Goal: Task Accomplishment & Management: Use online tool/utility

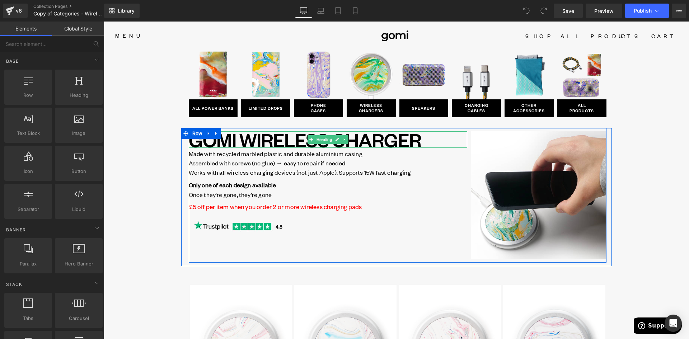
drag, startPoint x: 415, startPoint y: 137, endPoint x: 418, endPoint y: 140, distance: 4.6
click at [415, 137] on h1 "GOMI WIRELESS CHARGER" at bounding box center [328, 139] width 278 height 17
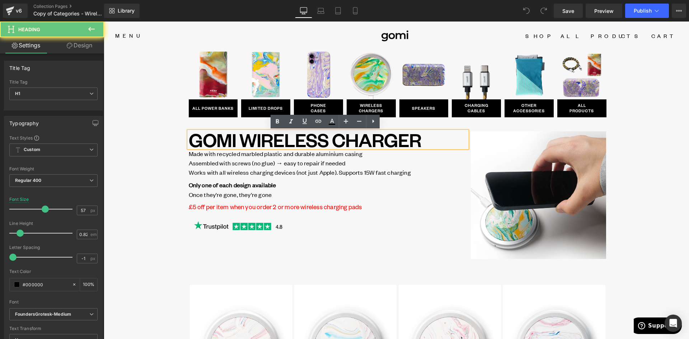
click at [418, 140] on h1 "GOMI WIRELESS CHARGER" at bounding box center [328, 139] width 278 height 17
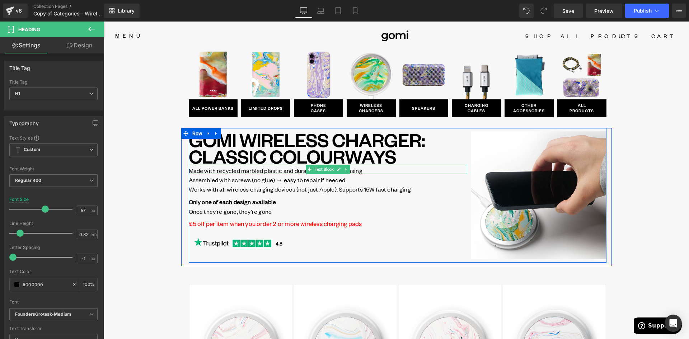
click at [347, 167] on link at bounding box center [346, 169] width 8 height 9
click at [340, 169] on icon at bounding box center [342, 170] width 4 height 4
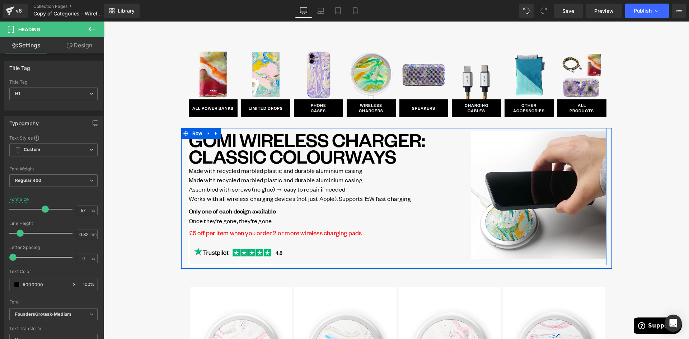
click at [262, 170] on span "Made with recycled marbled plastic and durable aluminium casing" at bounding box center [276, 170] width 174 height 8
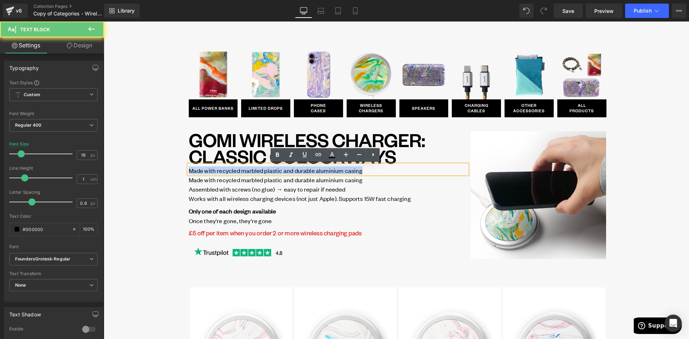
click at [262, 170] on span "Made with recycled marbled plastic and durable aluminium casing" at bounding box center [276, 170] width 174 height 8
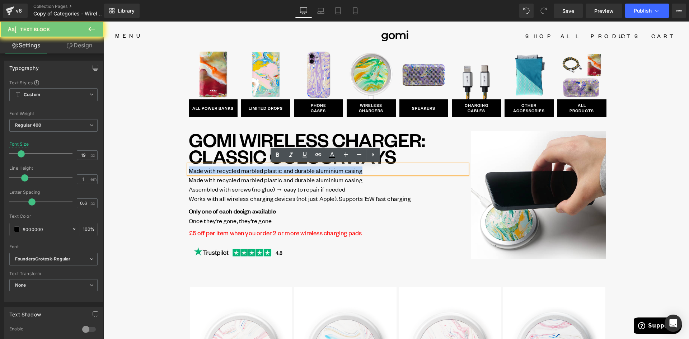
paste div
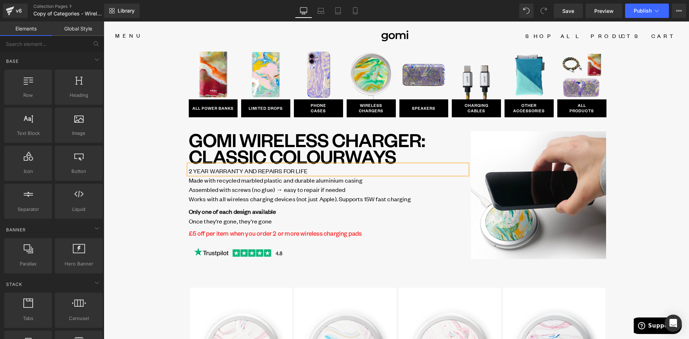
drag, startPoint x: 169, startPoint y: 190, endPoint x: 179, endPoint y: 195, distance: 11.7
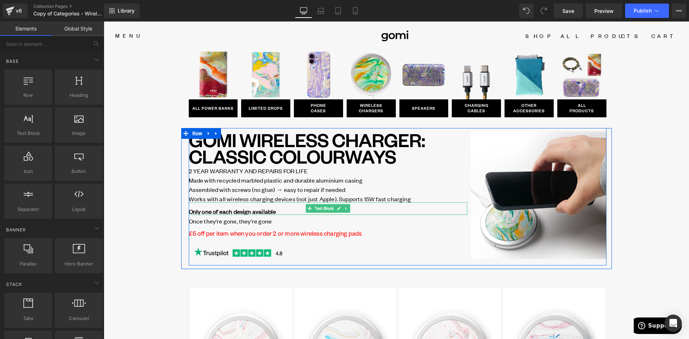
click at [234, 209] on strong "Only one of each design available" at bounding box center [233, 211] width 88 height 8
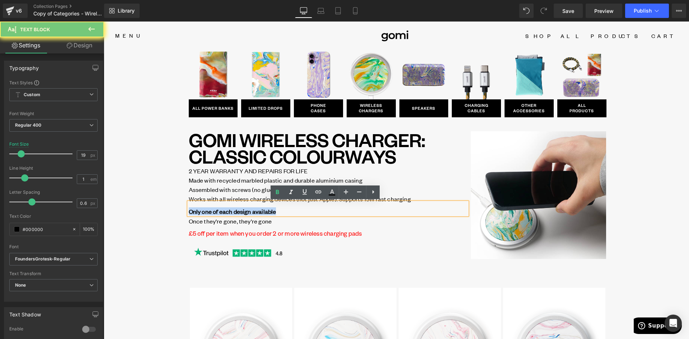
click at [234, 209] on strong "Only one of each design available" at bounding box center [233, 211] width 88 height 8
paste div
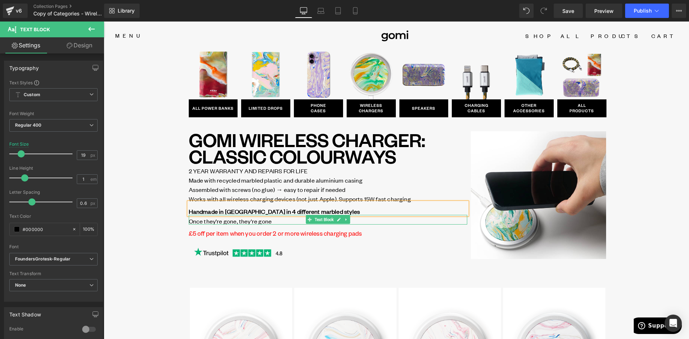
click at [234, 220] on span "Once they're gone, they're gone" at bounding box center [230, 221] width 83 height 8
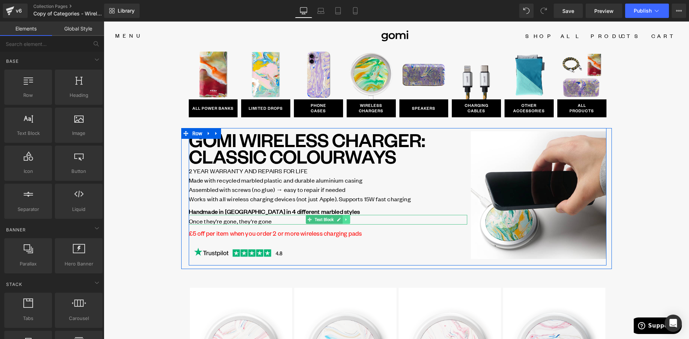
click at [346, 217] on link at bounding box center [346, 219] width 8 height 9
click at [348, 218] on icon at bounding box center [350, 220] width 4 height 4
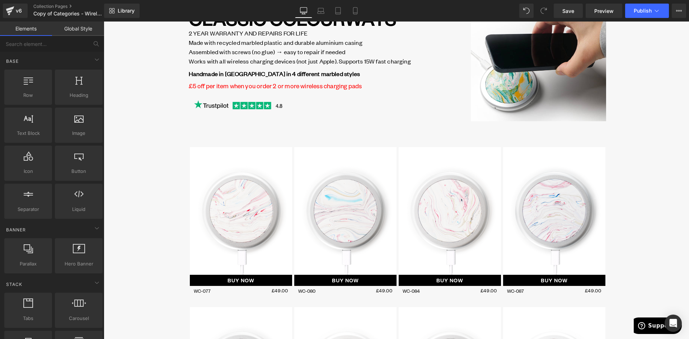
scroll to position [144, 0]
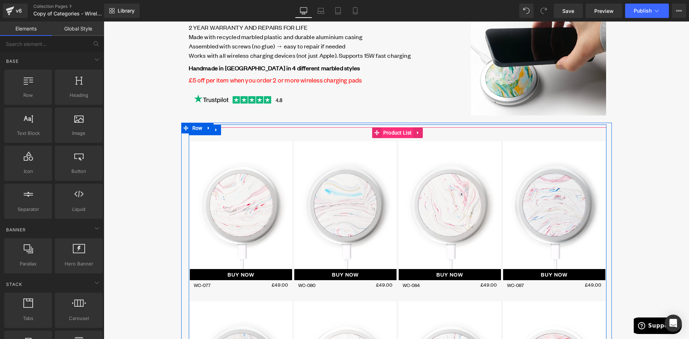
drag, startPoint x: 401, startPoint y: 133, endPoint x: 387, endPoint y: 135, distance: 14.4
click at [401, 133] on span "Product List" at bounding box center [397, 132] width 32 height 11
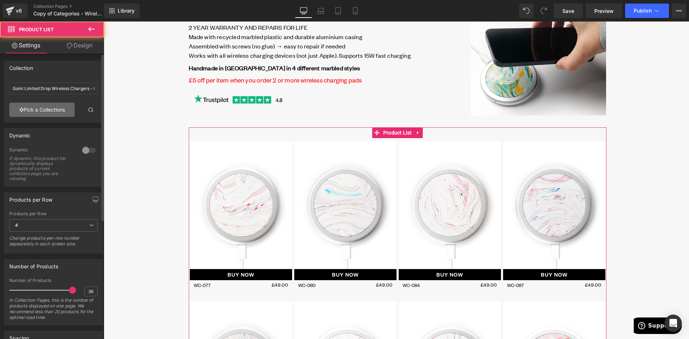
click at [41, 108] on link "Pick a Collections" at bounding box center [41, 110] width 65 height 14
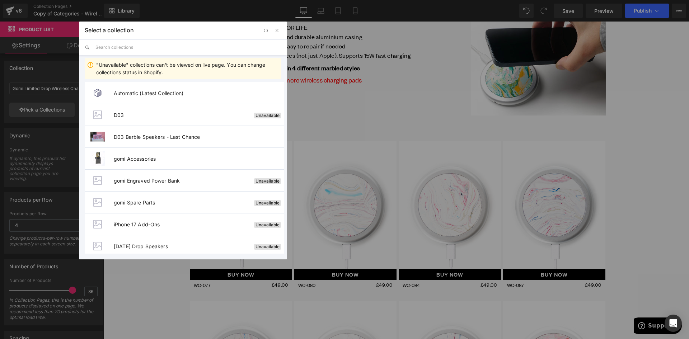
click at [118, 49] on input "text" at bounding box center [188, 47] width 186 height 16
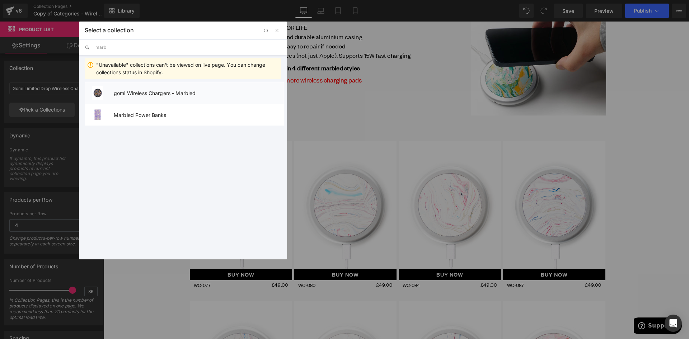
type input "marb"
drag, startPoint x: 158, startPoint y: 94, endPoint x: 112, endPoint y: 100, distance: 46.4
click at [158, 94] on span "gomi Wireless Chargers - Marbled" at bounding box center [199, 93] width 170 height 6
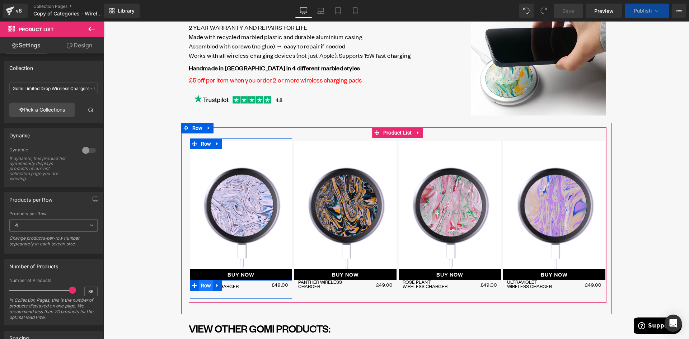
click at [205, 286] on span "Row" at bounding box center [206, 285] width 14 height 11
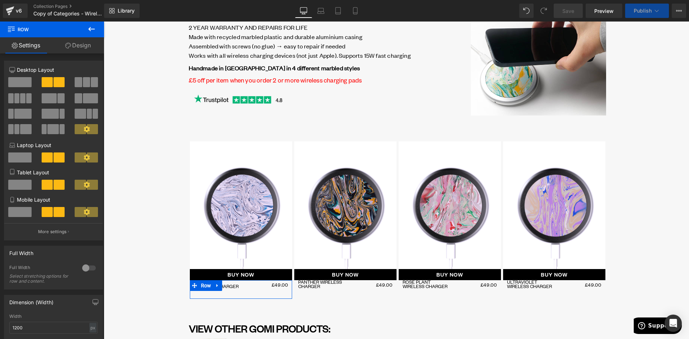
click at [83, 47] on link "Design" at bounding box center [78, 45] width 52 height 16
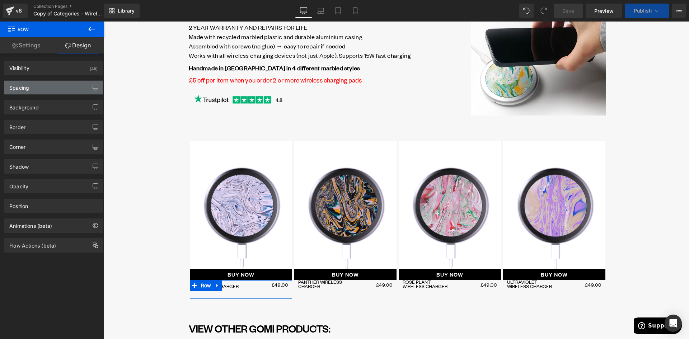
click at [27, 85] on div "Spacing" at bounding box center [19, 86] width 20 height 10
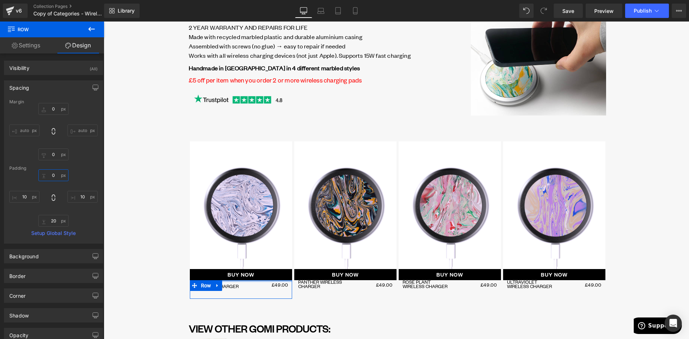
click at [54, 178] on input "text" at bounding box center [53, 175] width 30 height 12
type input "3"
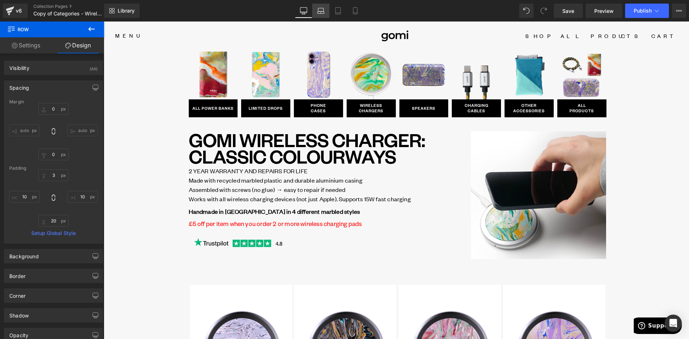
click at [319, 13] on icon at bounding box center [320, 10] width 7 height 7
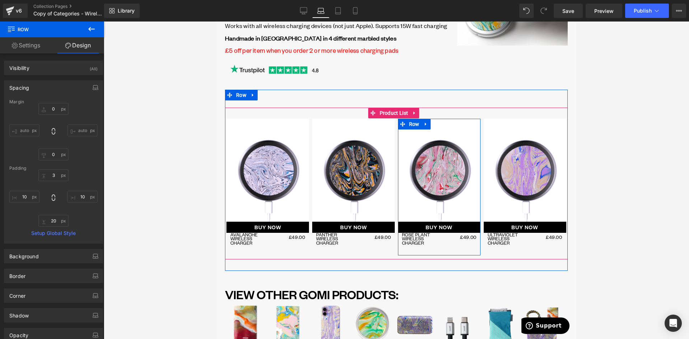
scroll to position [152, 0]
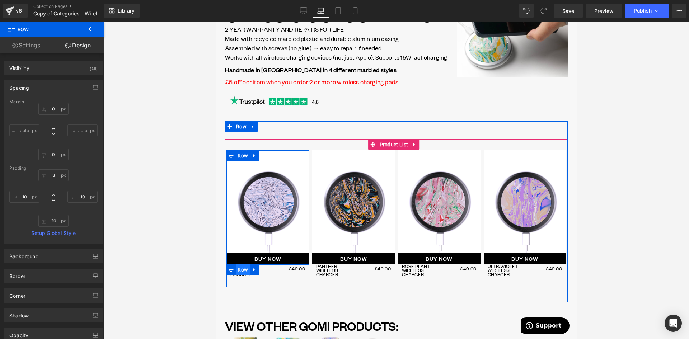
click at [244, 269] on span "Row" at bounding box center [243, 269] width 14 height 11
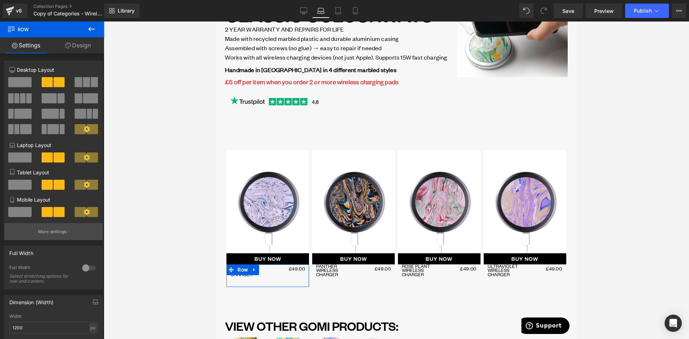
click at [53, 234] on p "More settings" at bounding box center [52, 232] width 29 height 6
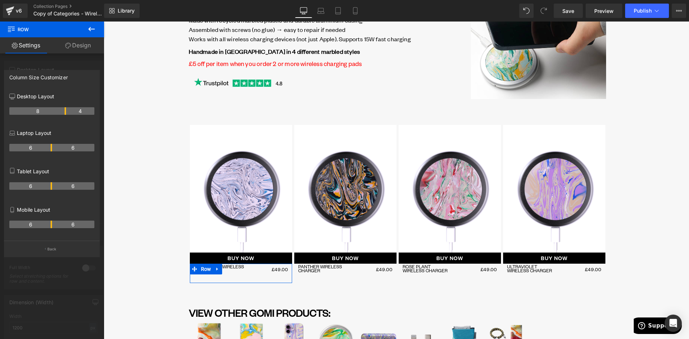
scroll to position [160, 0]
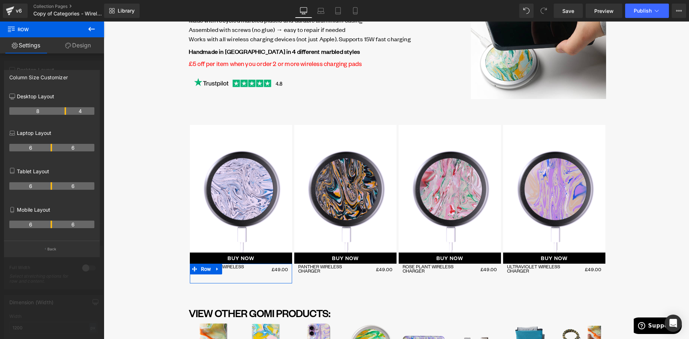
drag, startPoint x: 50, startPoint y: 110, endPoint x: 67, endPoint y: 112, distance: 16.6
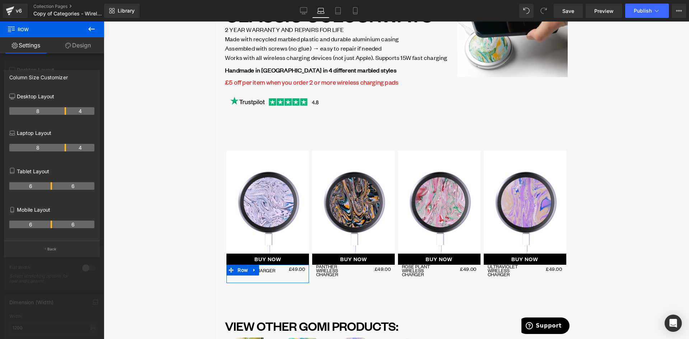
scroll to position [152, 0]
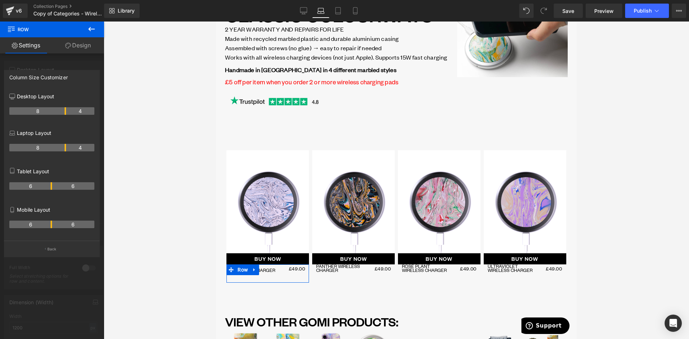
drag, startPoint x: 62, startPoint y: 147, endPoint x: 66, endPoint y: 147, distance: 3.9
click at [66, 147] on tr "8 4" at bounding box center [51, 148] width 85 height 8
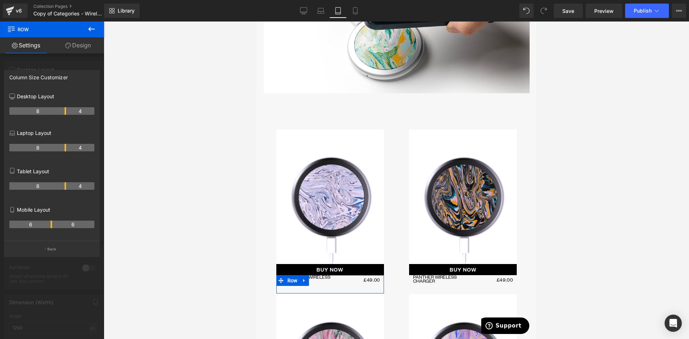
scroll to position [347, 0]
drag, startPoint x: 51, startPoint y: 185, endPoint x: 65, endPoint y: 185, distance: 13.6
click at [65, 185] on th "8" at bounding box center [37, 186] width 57 height 8
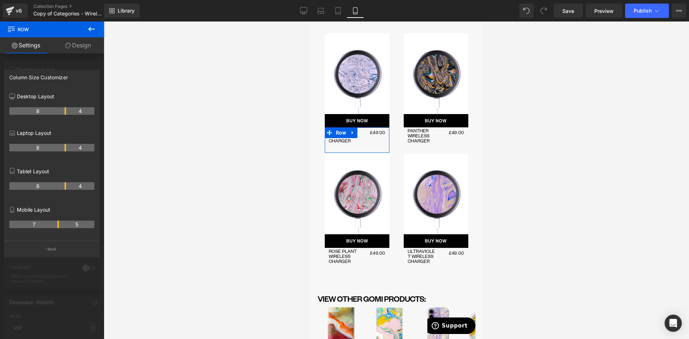
scroll to position [206, 0]
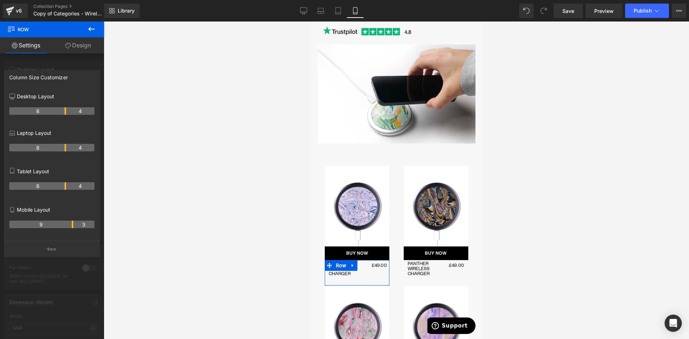
drag, startPoint x: 51, startPoint y: 224, endPoint x: 72, endPoint y: 224, distance: 21.2
click at [73, 224] on tr "9 3" at bounding box center [51, 225] width 85 height 8
drag, startPoint x: 72, startPoint y: 224, endPoint x: 79, endPoint y: 225, distance: 6.9
click at [79, 225] on th "10" at bounding box center [44, 225] width 71 height 8
drag, startPoint x: 80, startPoint y: 223, endPoint x: 71, endPoint y: 225, distance: 8.9
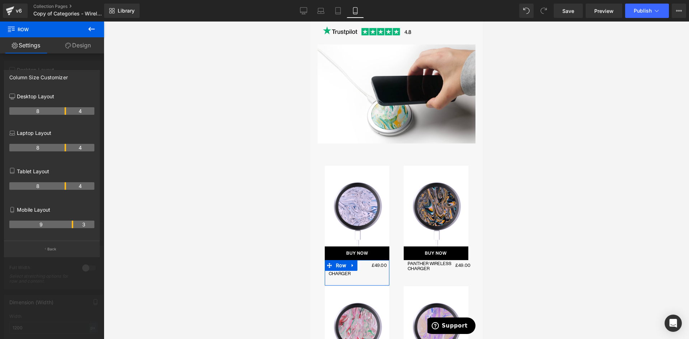
click at [71, 225] on th "9" at bounding box center [41, 225] width 64 height 8
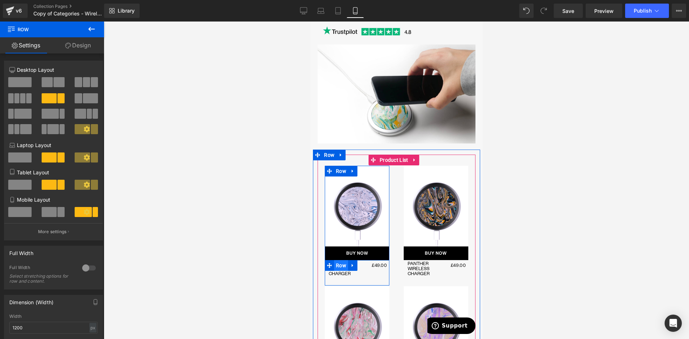
click at [337, 268] on span "Row" at bounding box center [341, 265] width 14 height 11
click at [339, 269] on span "Row" at bounding box center [341, 265] width 14 height 11
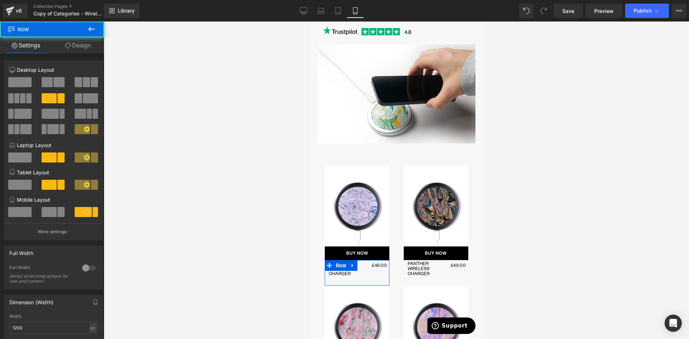
click at [87, 41] on link "Design" at bounding box center [78, 45] width 52 height 16
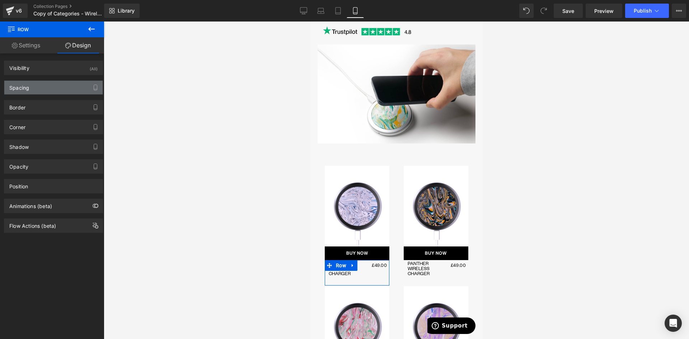
click at [28, 86] on div "Spacing" at bounding box center [19, 86] width 20 height 10
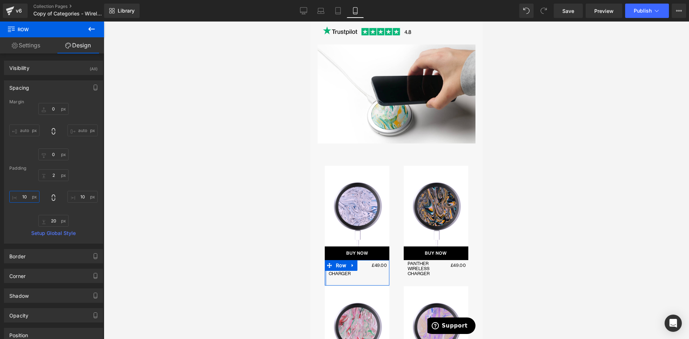
click at [27, 198] on input "10" at bounding box center [24, 197] width 30 height 12
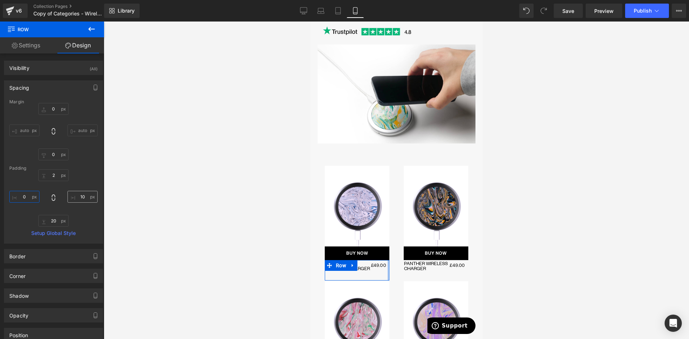
type input "0"
click at [83, 195] on input "10" at bounding box center [82, 197] width 30 height 12
type input "0"
click at [301, 11] on icon at bounding box center [303, 10] width 7 height 7
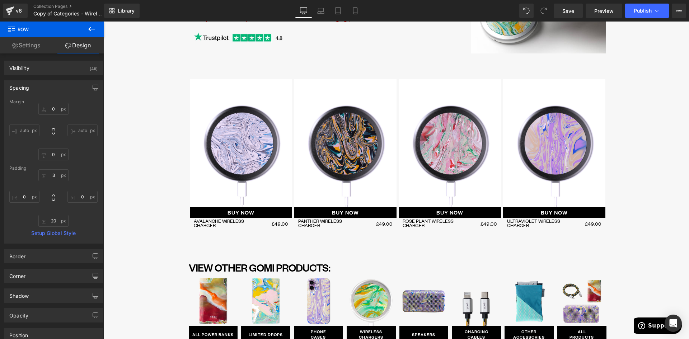
scroll to position [161, 0]
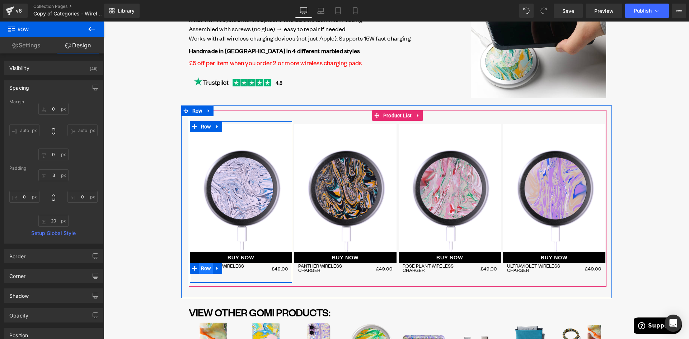
click at [206, 269] on span "Row" at bounding box center [206, 268] width 14 height 11
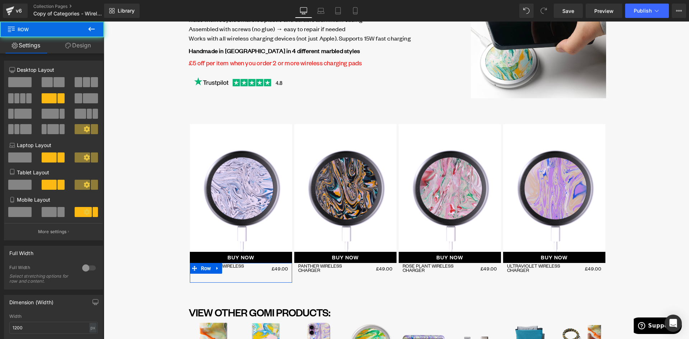
click at [83, 45] on link "Design" at bounding box center [78, 45] width 52 height 16
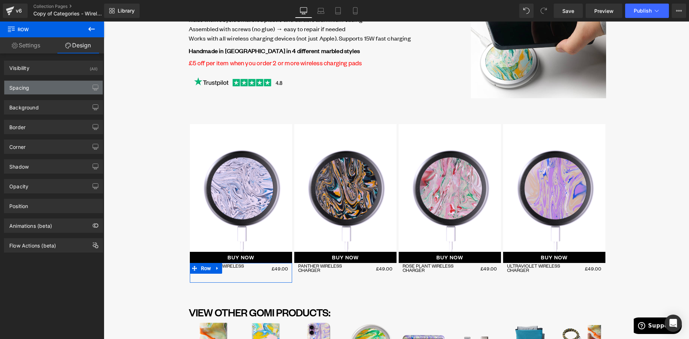
click at [31, 90] on div "Spacing" at bounding box center [53, 88] width 98 height 14
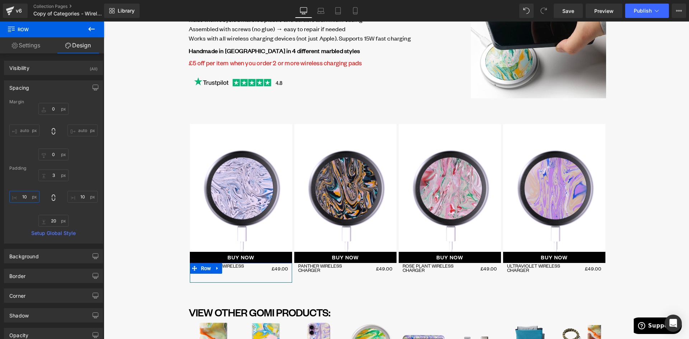
click at [30, 198] on input "10" at bounding box center [24, 197] width 30 height 12
type input "0"
click at [80, 196] on input "10" at bounding box center [82, 197] width 30 height 12
type input "0"
click at [48, 175] on input "3" at bounding box center [53, 175] width 30 height 12
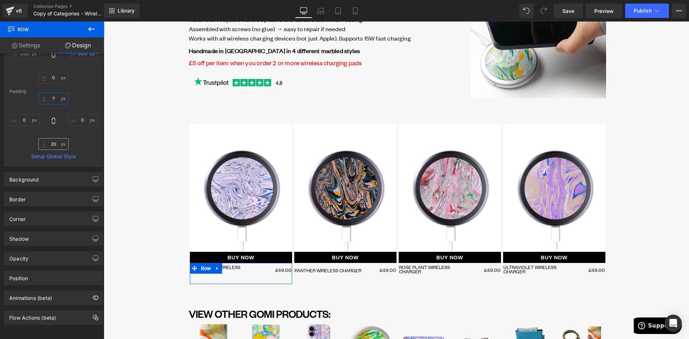
scroll to position [83, 0]
click at [28, 45] on link "Settings" at bounding box center [26, 45] width 52 height 16
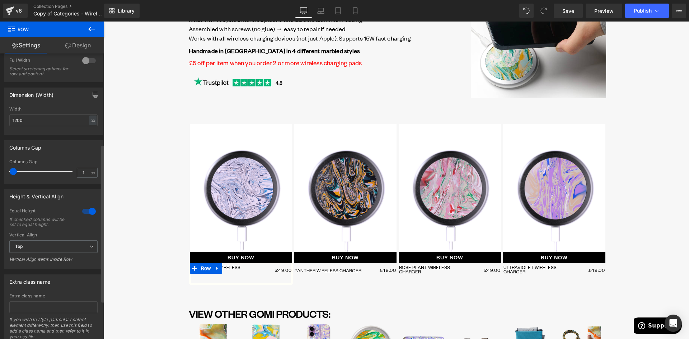
scroll to position [215, 0]
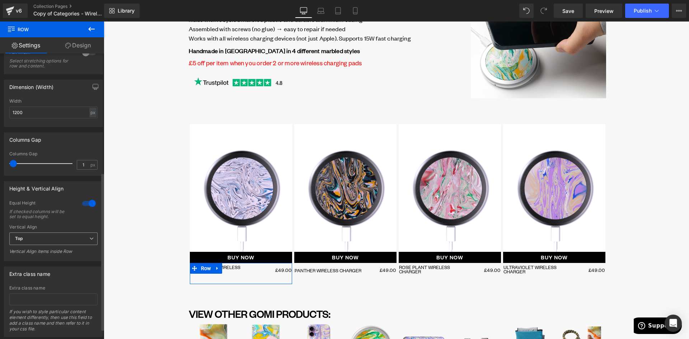
click at [53, 240] on span "Top" at bounding box center [53, 239] width 88 height 13
click at [41, 260] on li "Middle" at bounding box center [51, 262] width 85 height 11
click at [37, 236] on span "Middle" at bounding box center [53, 239] width 88 height 13
click at [37, 250] on li "Top" at bounding box center [51, 251] width 85 height 11
click at [320, 12] on icon at bounding box center [320, 10] width 7 height 7
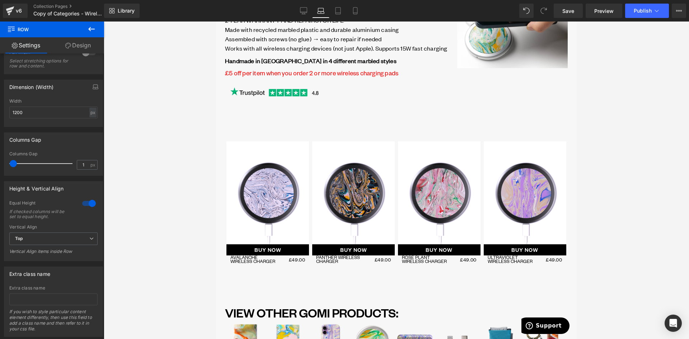
scroll to position [152, 0]
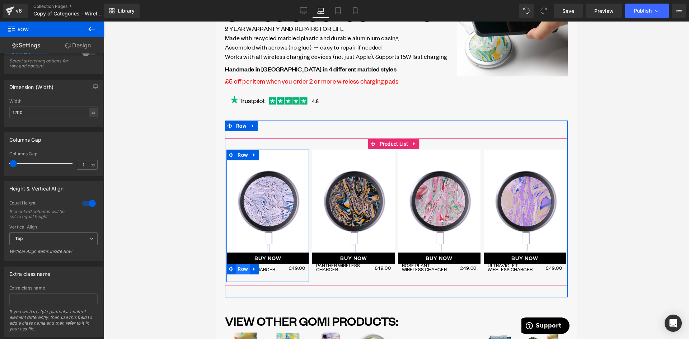
click at [243, 267] on span "Row" at bounding box center [243, 269] width 14 height 11
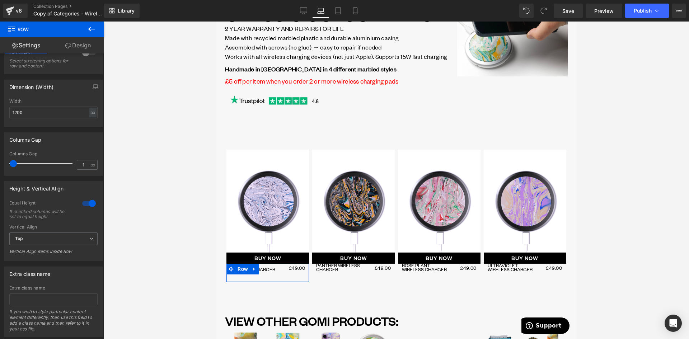
click at [84, 47] on link "Design" at bounding box center [78, 45] width 52 height 16
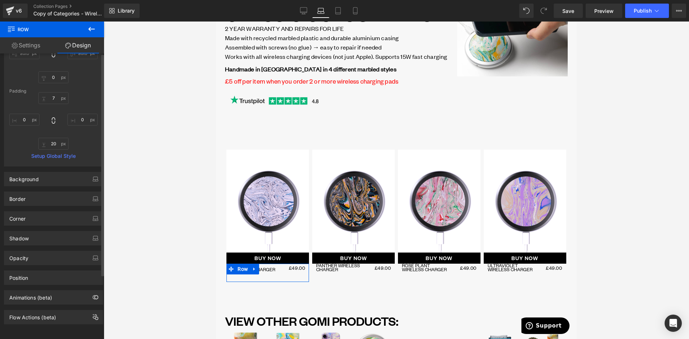
scroll to position [0, 0]
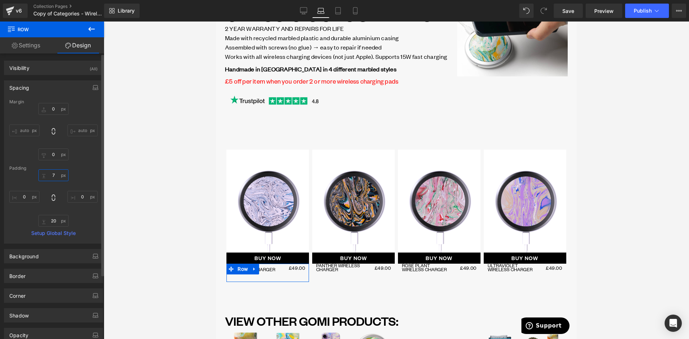
click at [56, 177] on input "7" at bounding box center [53, 175] width 30 height 12
type input "3"
click at [25, 199] on input "0" at bounding box center [24, 197] width 30 height 12
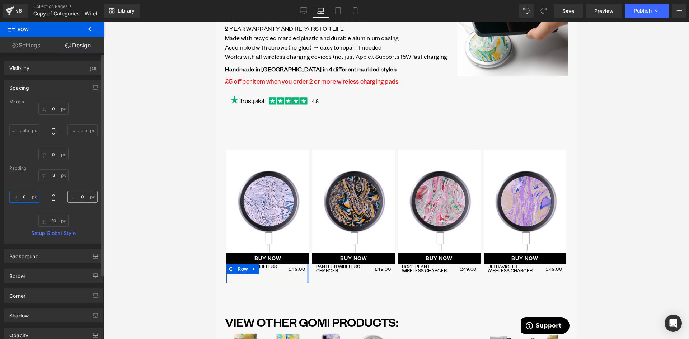
type input "0"
click at [78, 197] on input "0" at bounding box center [82, 197] width 30 height 12
type input "0"
click at [55, 177] on input "3" at bounding box center [53, 175] width 30 height 12
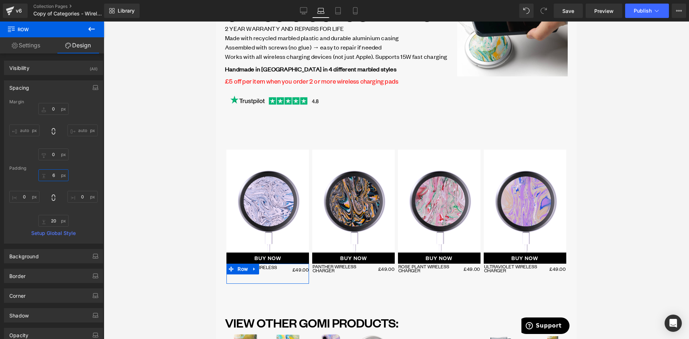
type input "7"
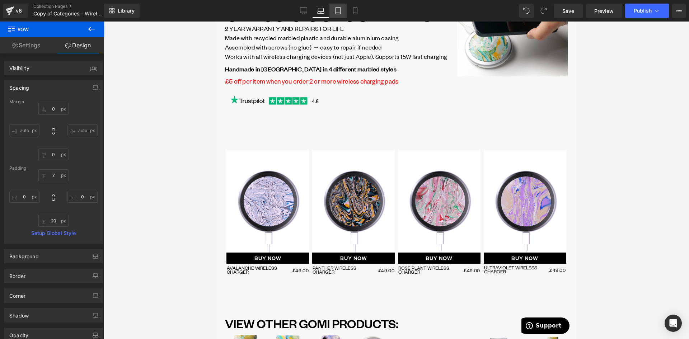
click at [335, 13] on icon at bounding box center [337, 10] width 7 height 7
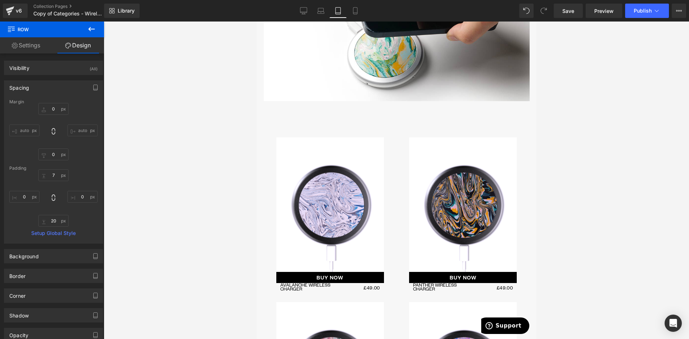
scroll to position [348, 0]
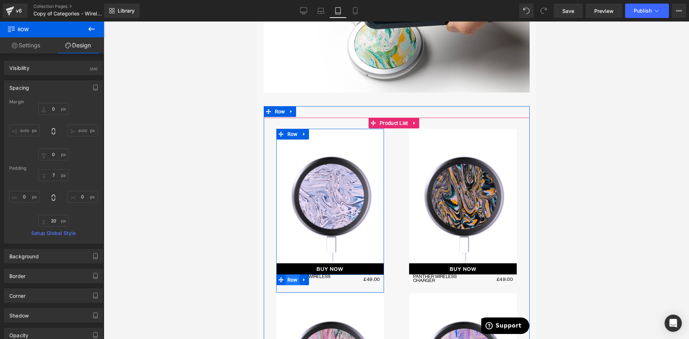
click at [290, 274] on span "Row" at bounding box center [292, 279] width 14 height 11
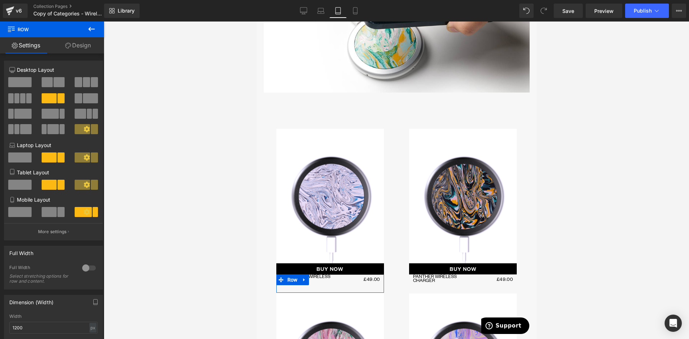
click at [79, 45] on link "Design" at bounding box center [78, 45] width 52 height 16
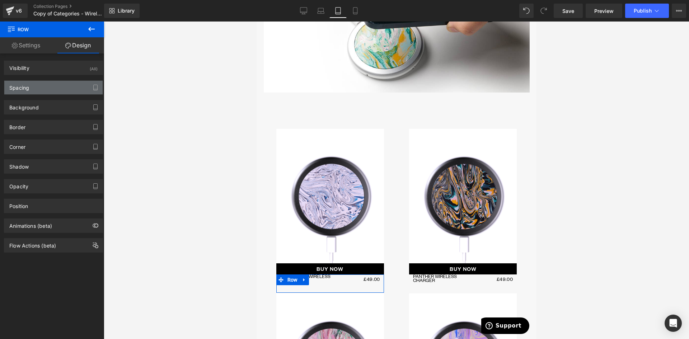
click at [25, 88] on div "Spacing" at bounding box center [19, 86] width 20 height 10
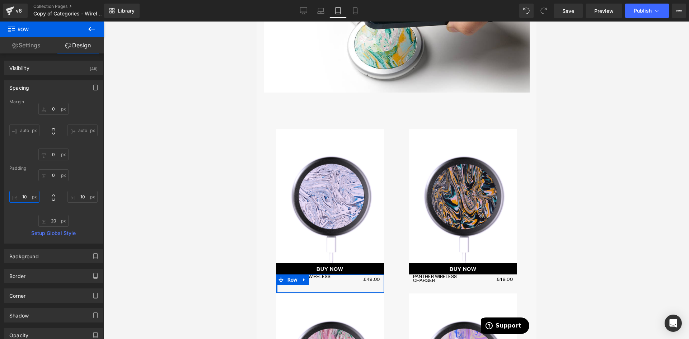
click at [26, 196] on input "10" at bounding box center [24, 197] width 30 height 12
type input "0"
click at [81, 197] on input "10" at bounding box center [82, 197] width 30 height 12
type input "0"
click at [55, 176] on input "0" at bounding box center [53, 175] width 30 height 12
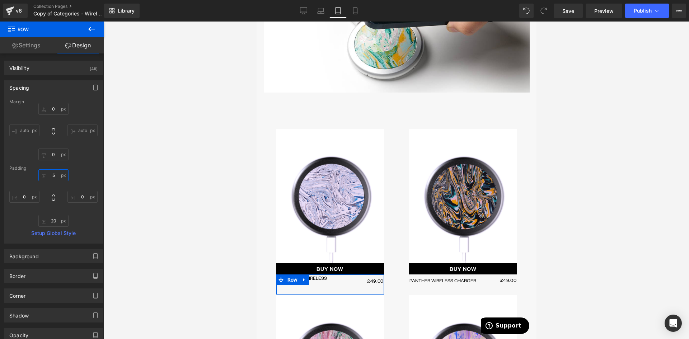
type input "6"
drag, startPoint x: 352, startPoint y: 8, endPoint x: 35, endPoint y: 99, distance: 330.4
click at [352, 8] on icon at bounding box center [355, 10] width 7 height 7
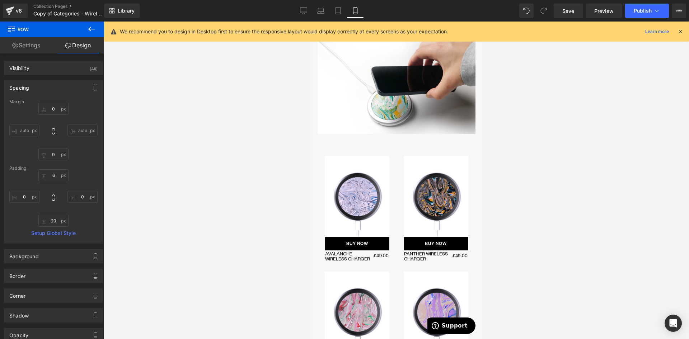
scroll to position [207, 0]
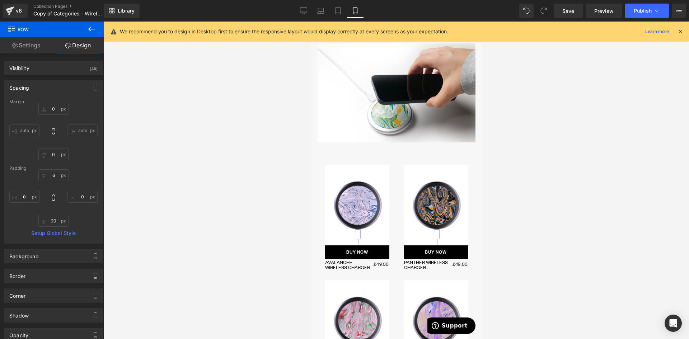
click at [346, 264] on link at bounding box center [350, 264] width 8 height 9
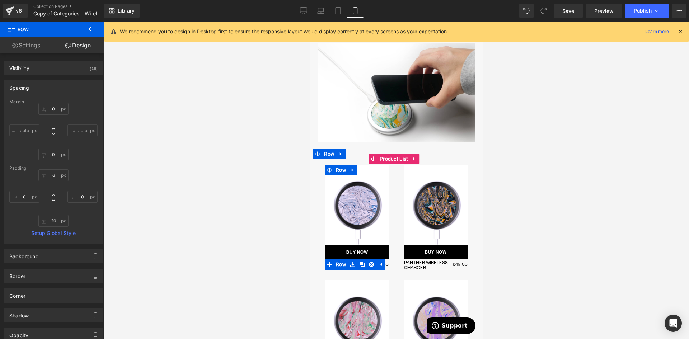
click at [339, 265] on span "Row" at bounding box center [341, 264] width 14 height 11
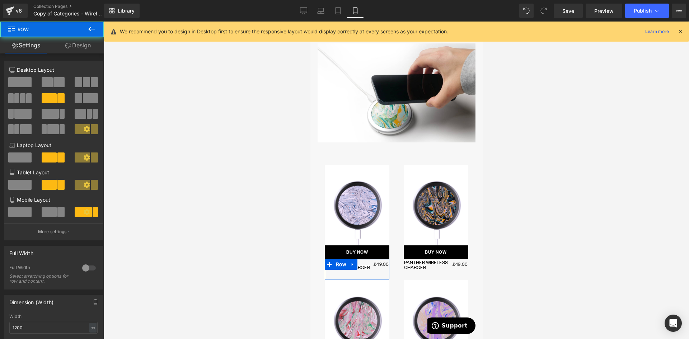
click at [80, 49] on link "Design" at bounding box center [78, 45] width 52 height 16
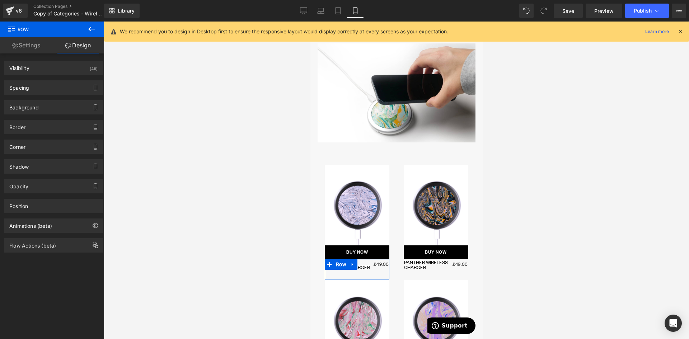
drag, startPoint x: 36, startPoint y: 87, endPoint x: 43, endPoint y: 121, distance: 34.8
click at [36, 87] on div "Spacing" at bounding box center [53, 88] width 98 height 14
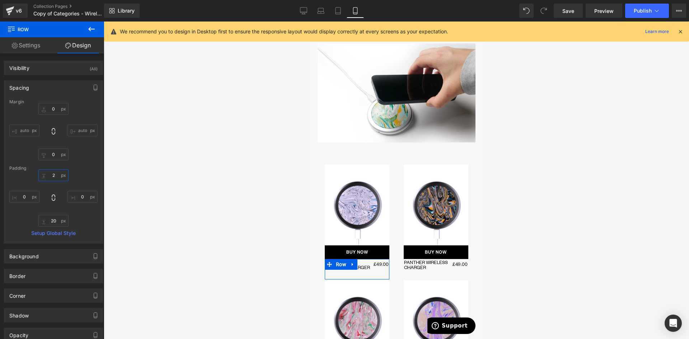
click at [51, 177] on input "2" at bounding box center [53, 175] width 30 height 12
type input "4"
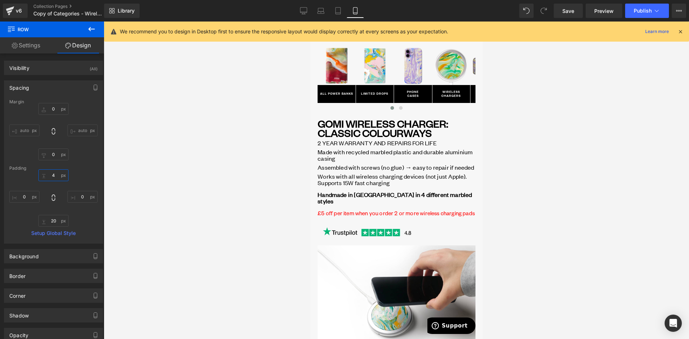
scroll to position [0, 0]
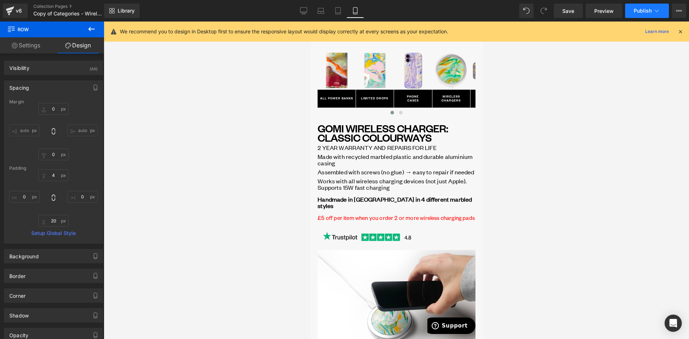
click at [642, 10] on span "Publish" at bounding box center [643, 11] width 18 height 6
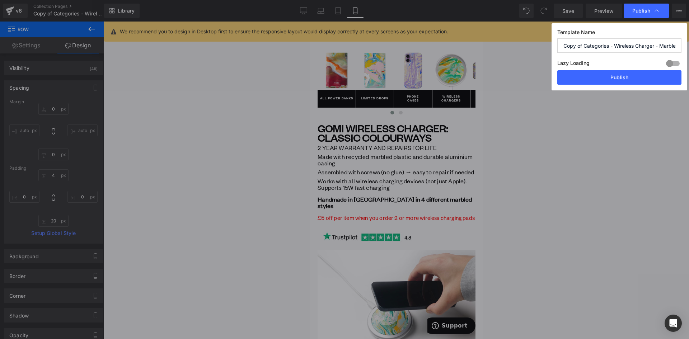
drag, startPoint x: 586, startPoint y: 46, endPoint x: 536, endPoint y: 46, distance: 49.5
click at [536, 46] on div "Publish Template Name Copy of Categories - Wireless Charger - Marbled Lazy Load…" at bounding box center [344, 169] width 689 height 339
drag, startPoint x: 645, startPoint y: 44, endPoint x: 687, endPoint y: 44, distance: 42.7
click at [687, 44] on div "Publish Template Name Categories - Wireless Charger - Marbled Lazy Loading Buil…" at bounding box center [344, 169] width 689 height 339
type input "Categories - Wireless Charger - Marbled"
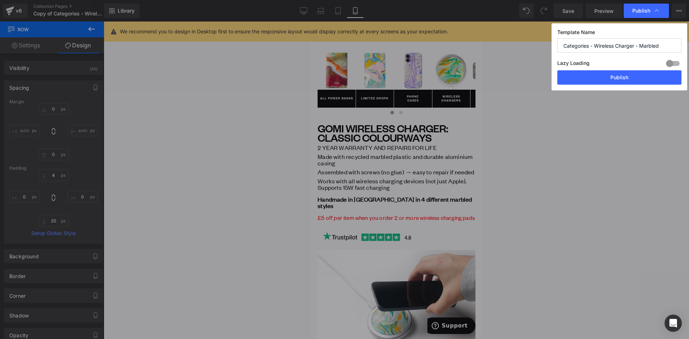
click at [626, 74] on button "Publish" at bounding box center [619, 77] width 124 height 14
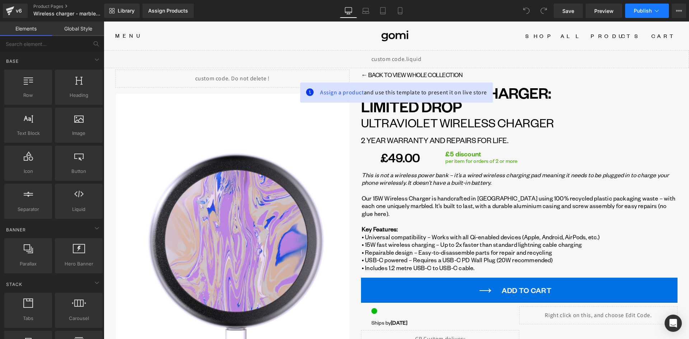
click at [640, 10] on span "Publish" at bounding box center [643, 11] width 18 height 6
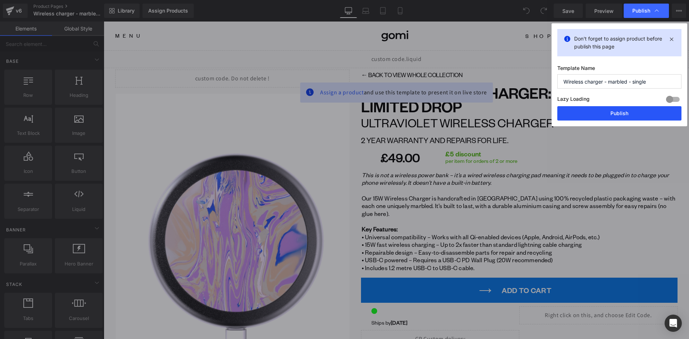
drag, startPoint x: 626, startPoint y: 113, endPoint x: 207, endPoint y: 33, distance: 425.9
click at [625, 113] on button "Publish" at bounding box center [619, 113] width 124 height 14
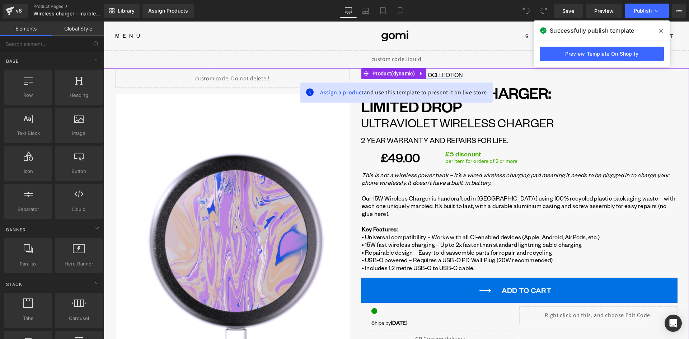
click at [446, 74] on link "← Back to view whole collection" at bounding box center [412, 75] width 102 height 8
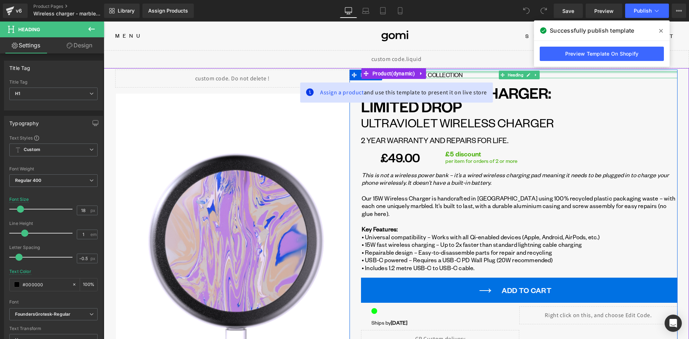
click at [443, 71] on div at bounding box center [519, 72] width 316 height 2
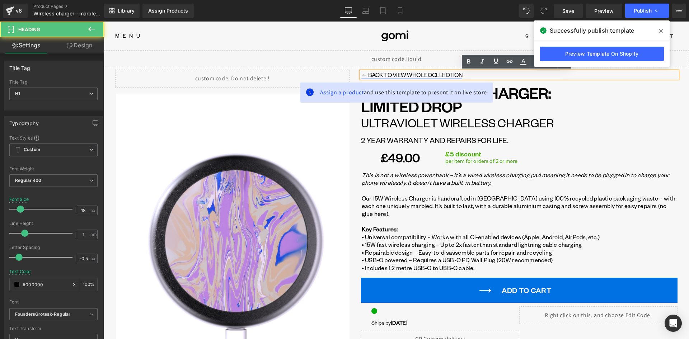
click at [444, 74] on link "← Back to view whole collection" at bounding box center [412, 75] width 102 height 8
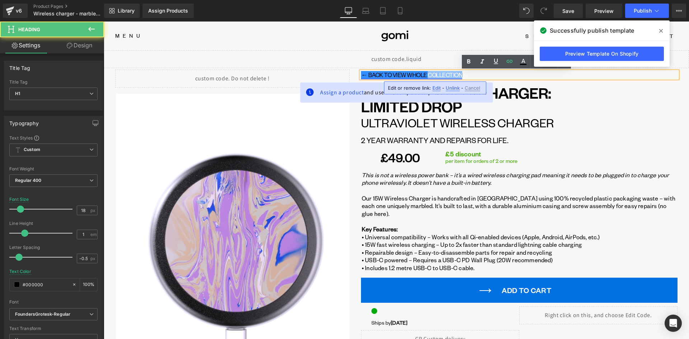
click at [444, 74] on link "← Back to view whole collection" at bounding box center [412, 75] width 102 height 8
click at [443, 75] on link "← Back to view whole collection" at bounding box center [412, 75] width 102 height 8
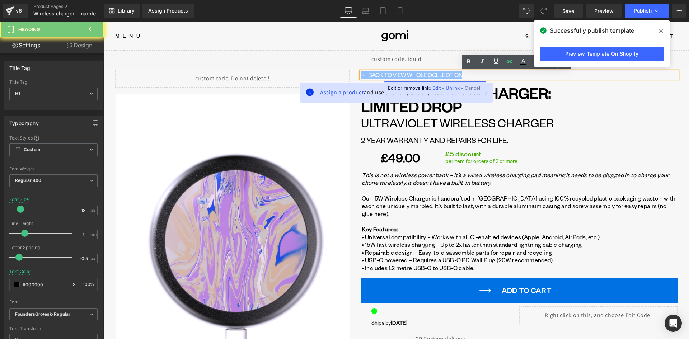
click at [443, 75] on link "← Back to view whole collection" at bounding box center [412, 75] width 102 height 8
click at [444, 75] on link "← Back to view whole collection" at bounding box center [412, 75] width 102 height 8
click at [444, 76] on link "← Back to view whole collection" at bounding box center [412, 75] width 102 height 8
click at [466, 74] on h1 "← Back to view whole collection" at bounding box center [519, 75] width 316 height 6
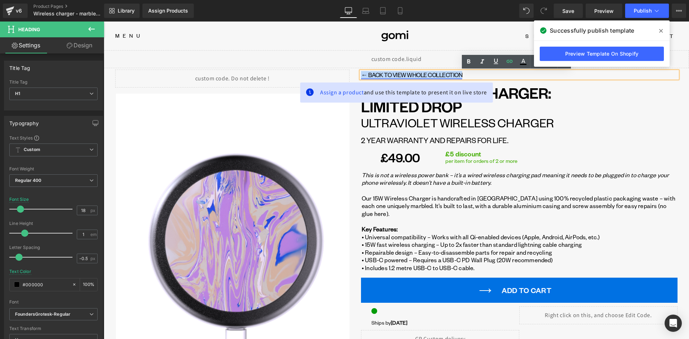
drag, startPoint x: 466, startPoint y: 75, endPoint x: 374, endPoint y: 78, distance: 92.3
click at [356, 77] on div "← Back to view whole collection Heading GOMI WIRELESS CHARGER: LIMITED DROP Hea…" at bounding box center [513, 291] width 328 height 443
click at [339, 88] on span "Assign a product and use this template to present it on live store" at bounding box center [403, 92] width 167 height 9
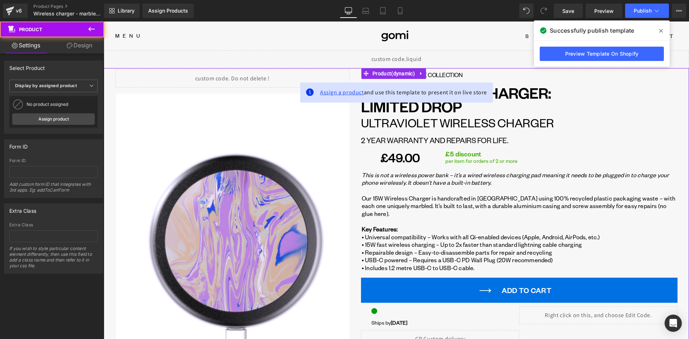
click at [340, 93] on span "Assign a product" at bounding box center [342, 93] width 44 height 8
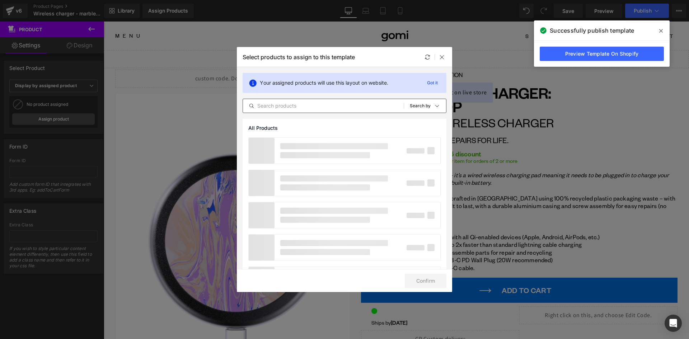
click at [286, 110] on div "All Products Shopify Collections Product Templates Shopify Collections Sort: Se…" at bounding box center [345, 106] width 204 height 14
click at [281, 104] on input "text" at bounding box center [323, 106] width 161 height 9
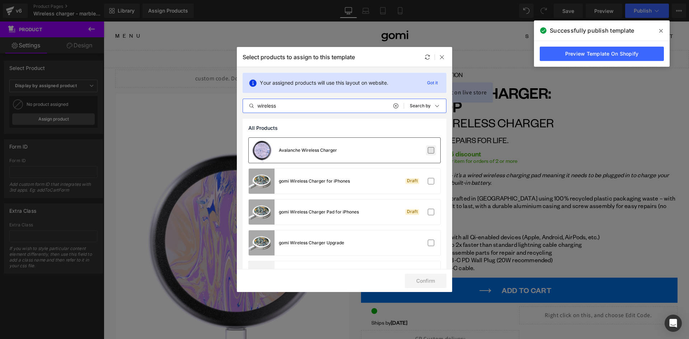
type input "wireless"
click at [430, 152] on label at bounding box center [431, 150] width 6 height 6
click at [431, 150] on input "checkbox" at bounding box center [431, 150] width 0 height 0
click at [433, 277] on button "Confirm" at bounding box center [426, 281] width 42 height 14
click at [440, 57] on icon at bounding box center [442, 57] width 6 height 6
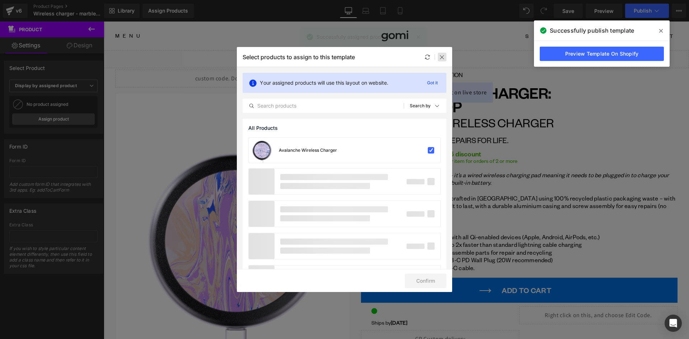
click at [441, 57] on icon at bounding box center [442, 57] width 6 height 6
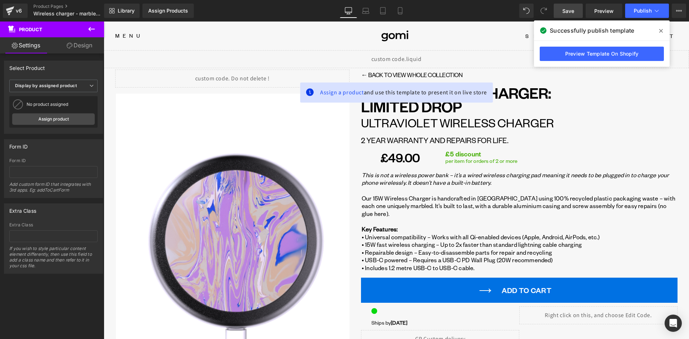
click at [562, 11] on link "Save" at bounding box center [568, 11] width 29 height 14
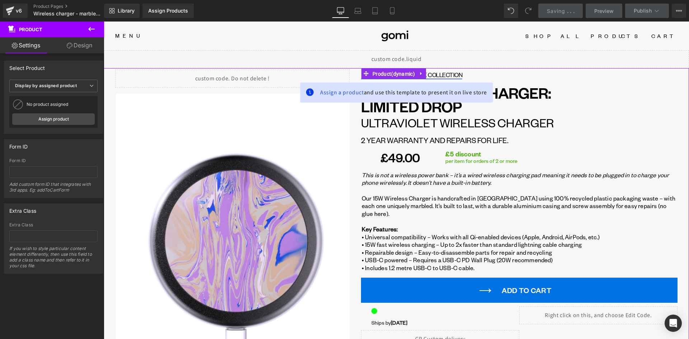
click at [389, 73] on span "Product" at bounding box center [394, 74] width 46 height 11
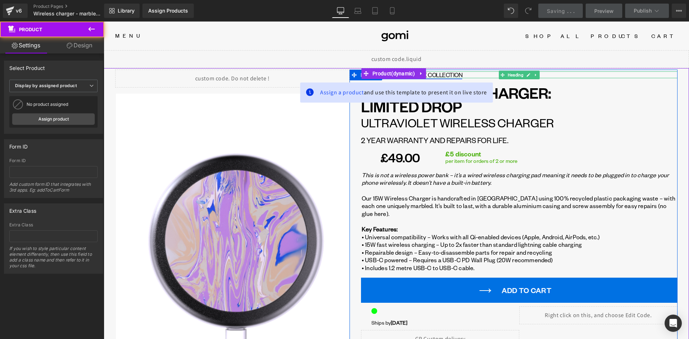
click at [437, 76] on link "← Back to view whole collection" at bounding box center [412, 75] width 102 height 8
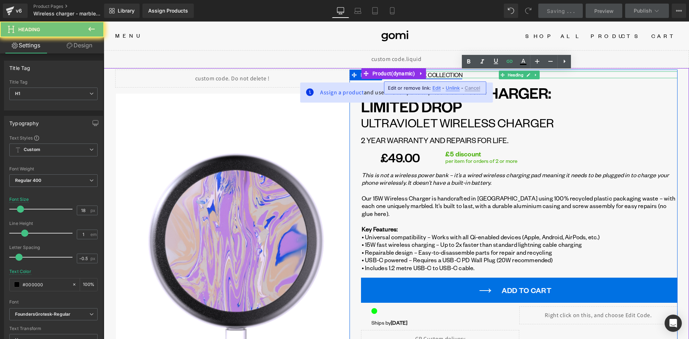
click at [437, 76] on link "← Back to view whole collection" at bounding box center [412, 75] width 102 height 8
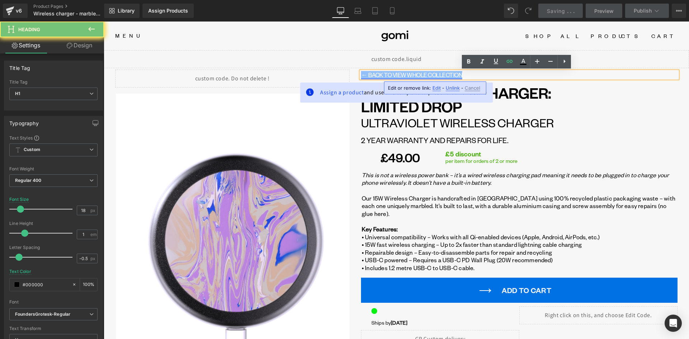
click at [437, 76] on link "← Back to view whole collection" at bounding box center [412, 75] width 102 height 8
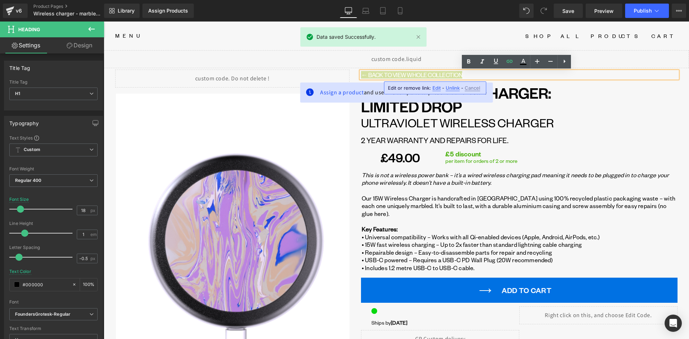
click at [438, 87] on span "Edit" at bounding box center [436, 88] width 8 height 6
click at [439, 90] on input "https://gomi.design/collections/gomi-limited-drop-wireless-chargers" at bounding box center [429, 90] width 111 height 18
paste input "wireless-chargers-marbled"
type input "https://gomi.design/collections/gomi-wireless-chargers-marbled"
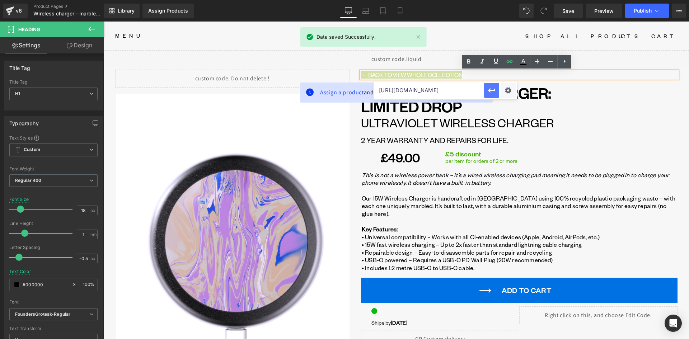
click at [490, 93] on icon "button" at bounding box center [491, 90] width 9 height 9
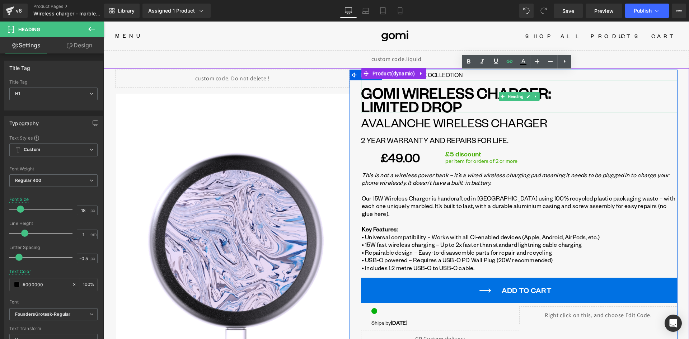
click at [427, 106] on h1 "GOMI WIRELESS CHARGER: LIMITED DROP" at bounding box center [519, 99] width 316 height 27
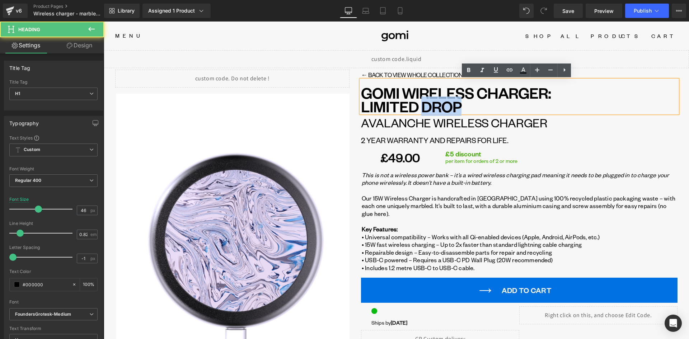
click at [427, 106] on h1 "GOMI WIRELESS CHARGER: LIMITED DROP" at bounding box center [519, 99] width 316 height 27
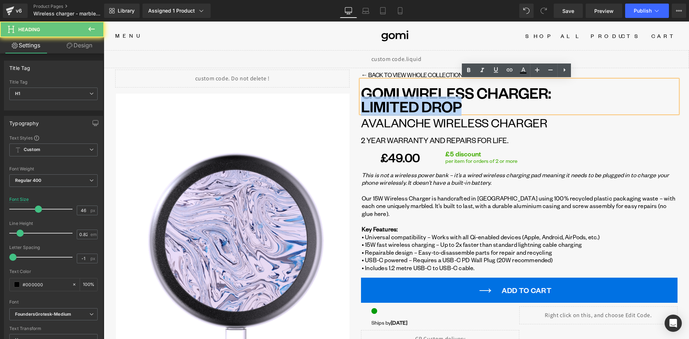
click at [427, 106] on h1 "GOMI WIRELESS CHARGER: LIMITED DROP" at bounding box center [519, 99] width 316 height 27
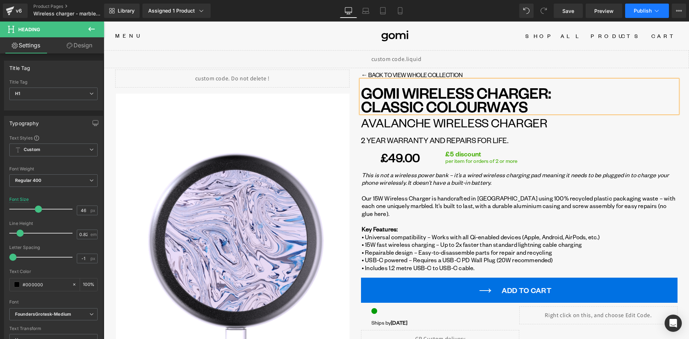
click at [641, 10] on span "Publish" at bounding box center [643, 11] width 18 height 6
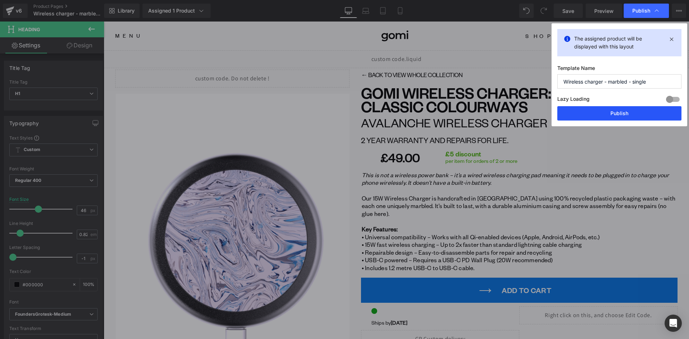
click at [613, 114] on button "Publish" at bounding box center [619, 113] width 124 height 14
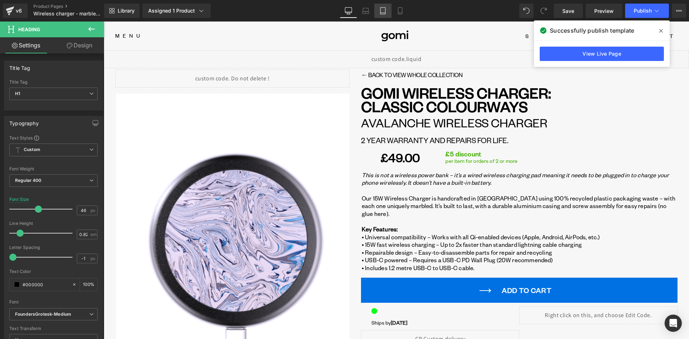
drag, startPoint x: 390, startPoint y: 11, endPoint x: 396, endPoint y: 12, distance: 5.8
click at [391, 11] on link "Tablet" at bounding box center [382, 11] width 17 height 14
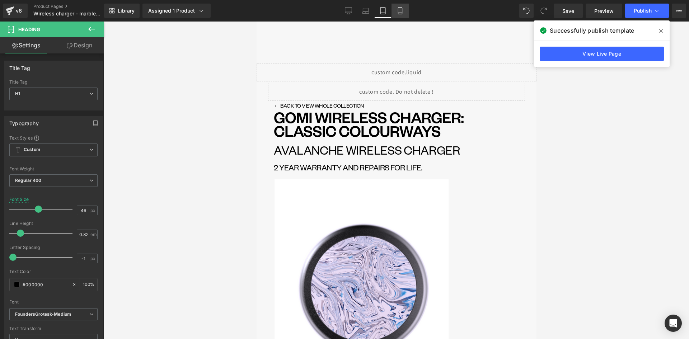
click at [397, 13] on icon at bounding box center [399, 10] width 7 height 7
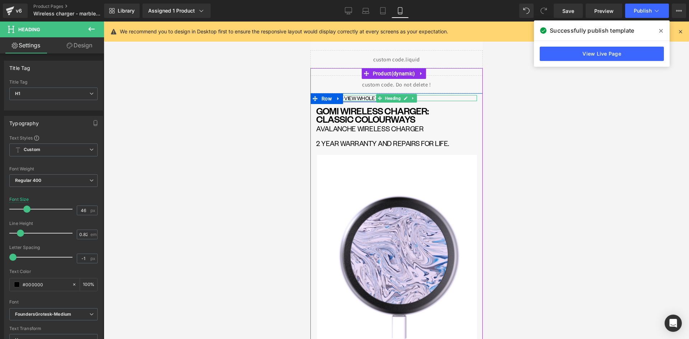
drag, startPoint x: 361, startPoint y: 98, endPoint x: 367, endPoint y: 98, distance: 6.1
click at [361, 98] on link "← Back to view whole collection" at bounding box center [361, 98] width 90 height 7
click at [357, 98] on link "← Back to view whole collection" at bounding box center [361, 98] width 90 height 7
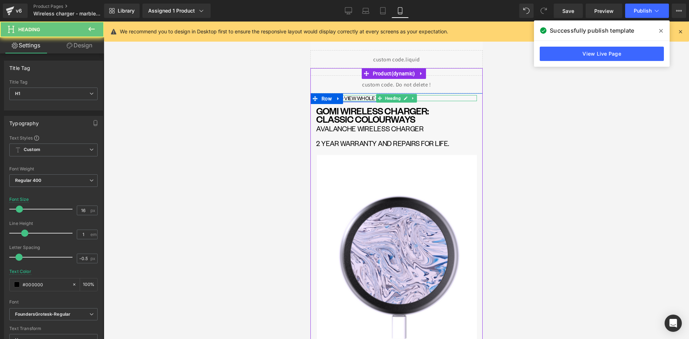
click at [357, 98] on link "← Back to view whole collection" at bounding box center [361, 98] width 90 height 7
click at [403, 99] on icon at bounding box center [405, 98] width 4 height 4
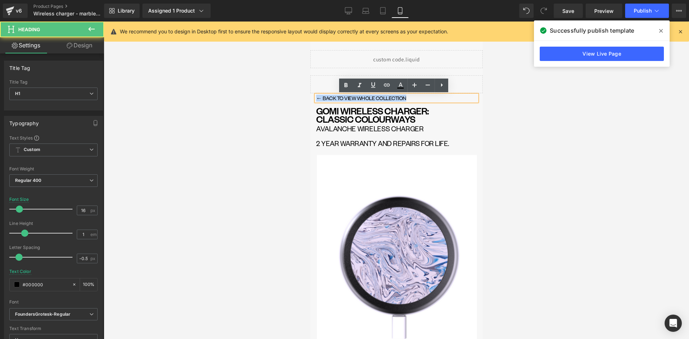
drag, startPoint x: 405, startPoint y: 99, endPoint x: 310, endPoint y: 99, distance: 95.4
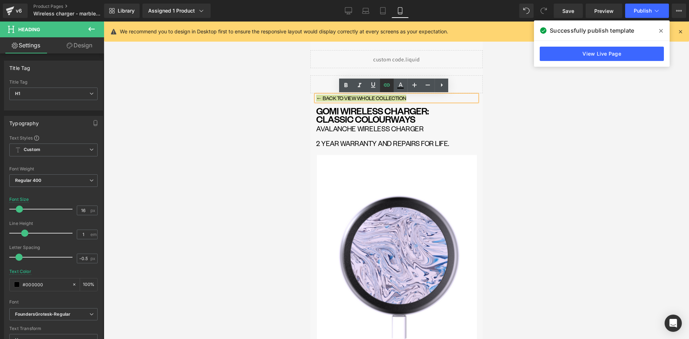
click at [388, 85] on icon at bounding box center [387, 85] width 6 height 3
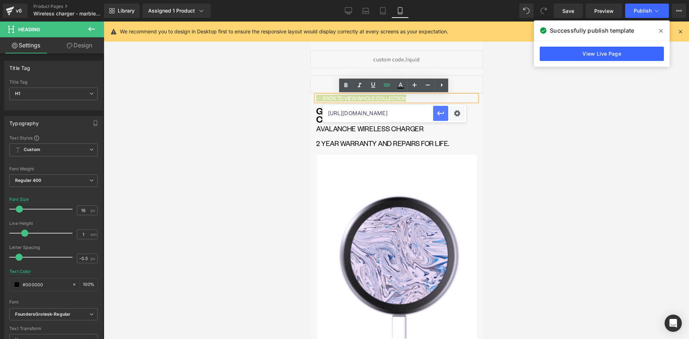
scroll to position [0, 83]
click at [434, 115] on div "https://gomi.design/collections/gomi-wireless-chargers-marbled" at bounding box center [395, 113] width 144 height 18
click at [400, 110] on input "https://gomi.design/collections/gomi-wireless-chargers-marbled" at bounding box center [378, 113] width 111 height 18
paste input "wireless-chargers-marbled"
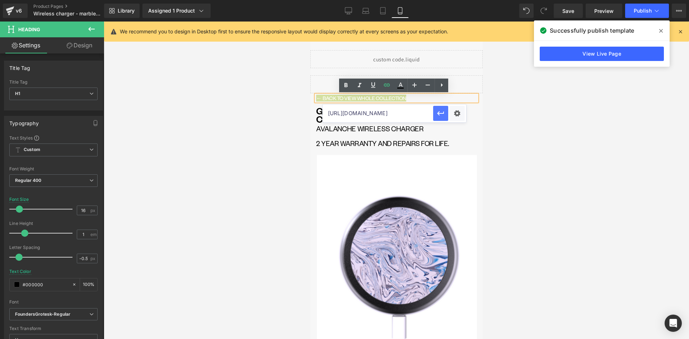
type input "https://gomi.design/collections/gomi-wireless-chargers-marbled"
click at [437, 110] on icon "button" at bounding box center [440, 113] width 9 height 9
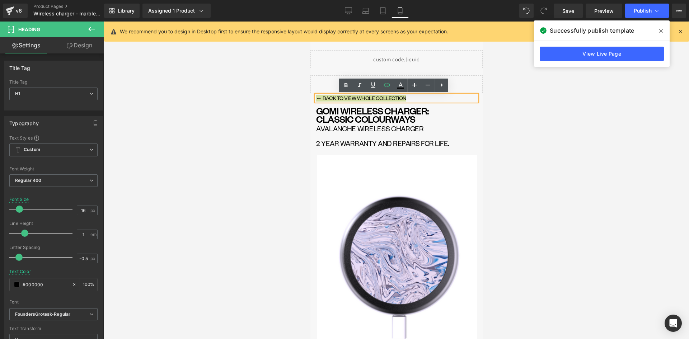
click at [523, 101] on div at bounding box center [396, 181] width 585 height 318
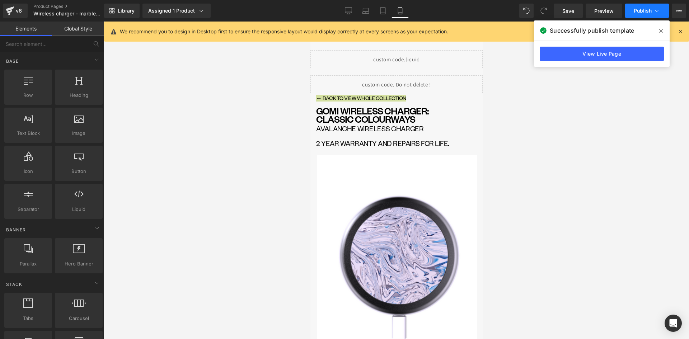
click at [645, 11] on span "Publish" at bounding box center [643, 11] width 18 height 6
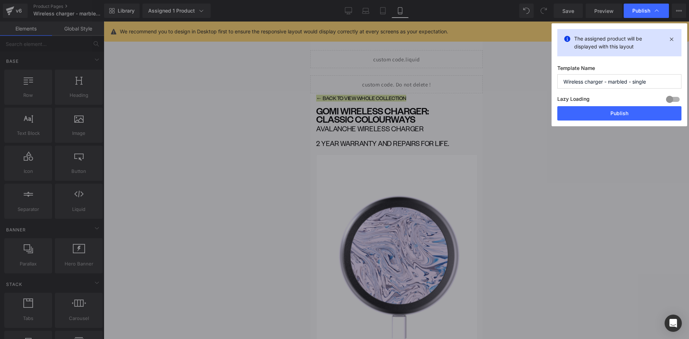
click at [610, 112] on button "Publish" at bounding box center [619, 113] width 124 height 14
